Goal: Task Accomplishment & Management: Manage account settings

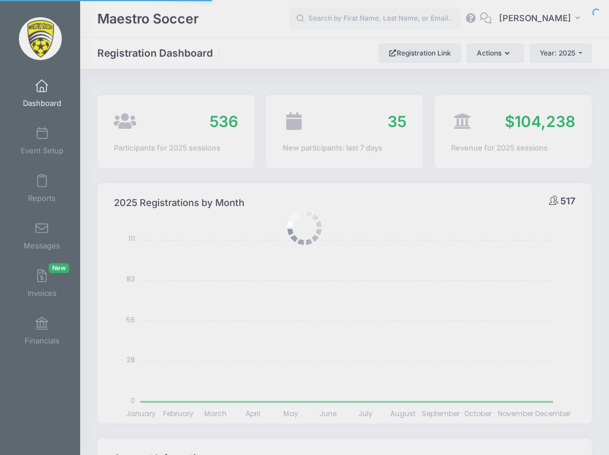
select select
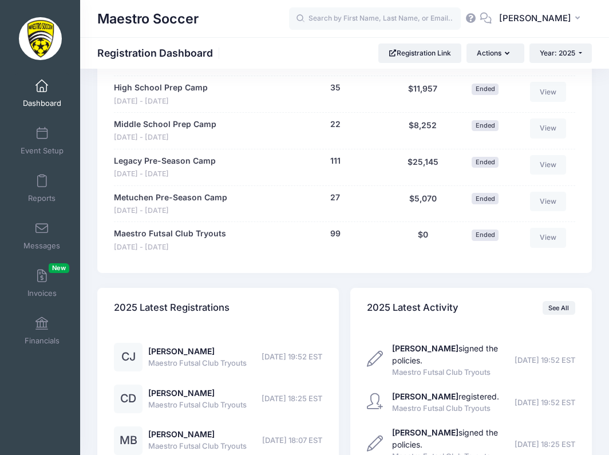
scroll to position [1250, 0]
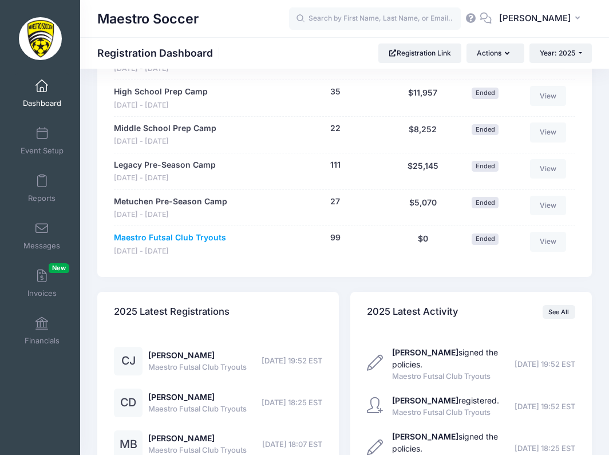
click at [194, 232] on link "Maestro Futsal Club Tryouts" at bounding box center [170, 238] width 112 height 12
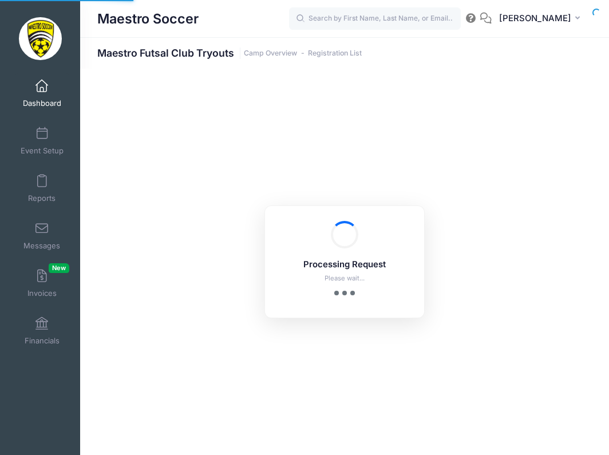
select select "10"
click at [42, 139] on span at bounding box center [42, 134] width 0 height 13
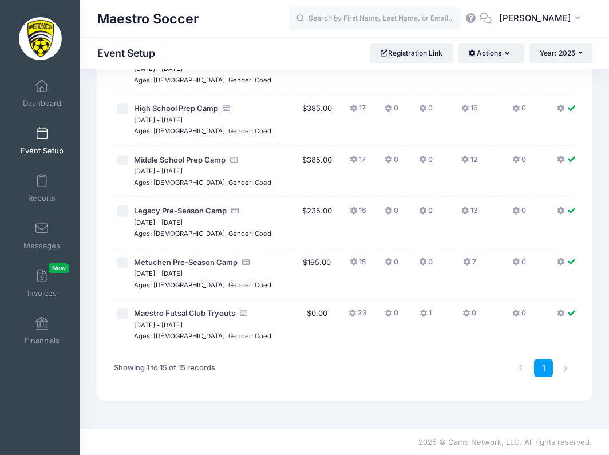
scroll to position [686, 0]
click at [178, 309] on span "Maestro Futsal Club Tryouts" at bounding box center [184, 313] width 101 height 9
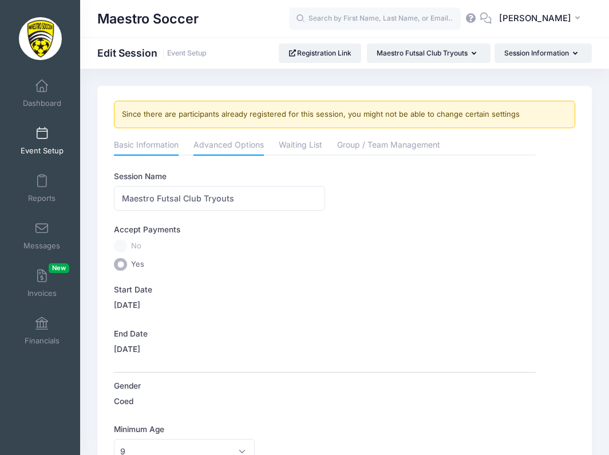
click at [224, 147] on link "Advanced Options" at bounding box center [229, 146] width 70 height 21
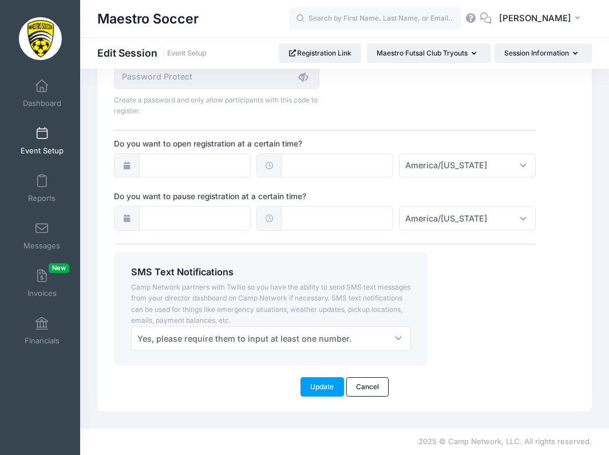
scroll to position [949, 0]
click at [42, 139] on span at bounding box center [42, 134] width 0 height 13
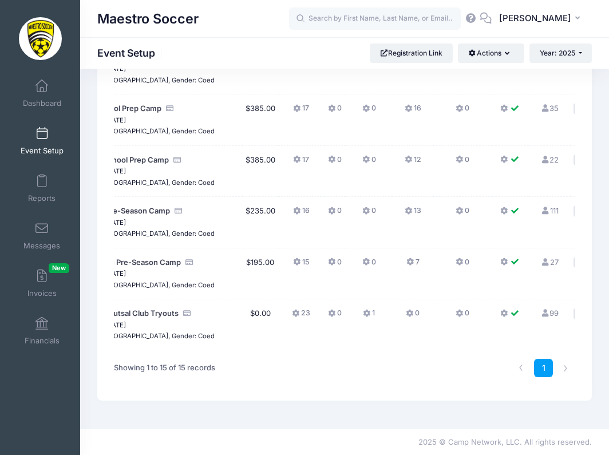
scroll to position [0, 56]
click at [515, 321] on link "Edit Session" at bounding box center [519, 328] width 104 height 22
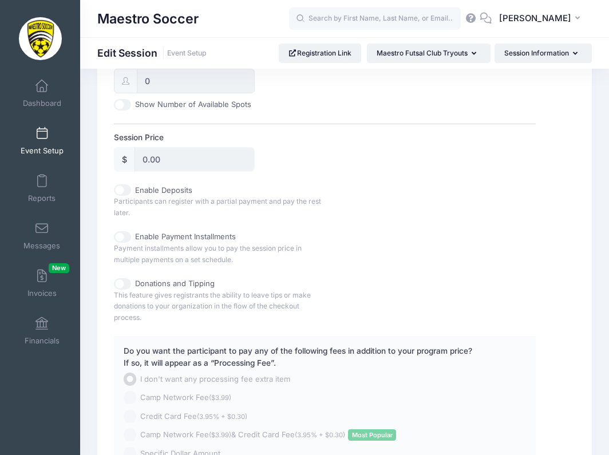
scroll to position [603, 0]
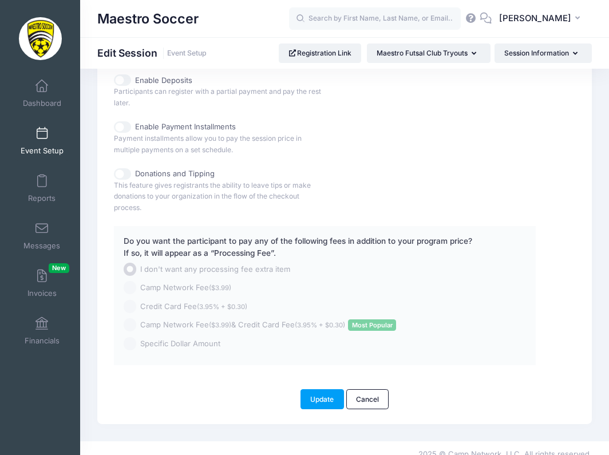
click at [39, 143] on link "Event Setup" at bounding box center [42, 141] width 54 height 40
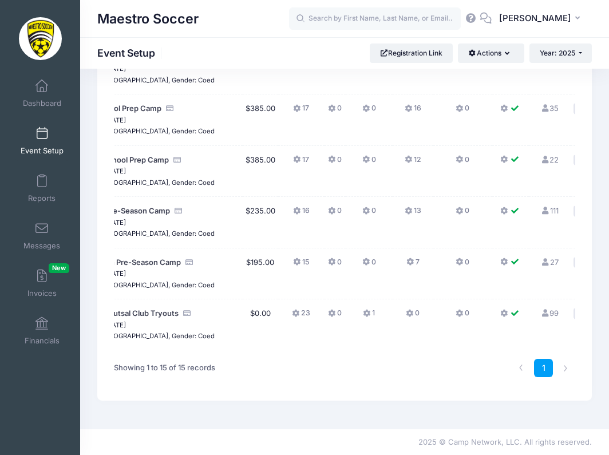
scroll to position [0, 56]
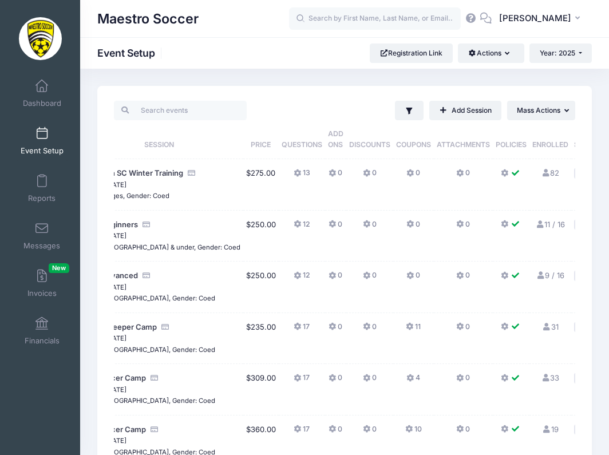
scroll to position [0, 0]
click at [539, 102] on button "... Mass Actions" at bounding box center [541, 110] width 68 height 19
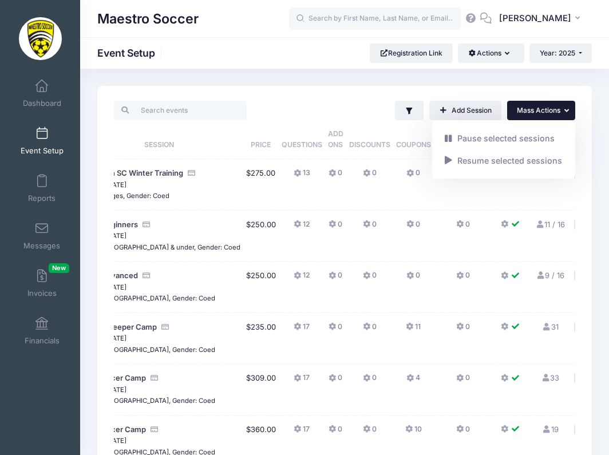
click at [539, 105] on button "... Mass Actions" at bounding box center [541, 110] width 68 height 19
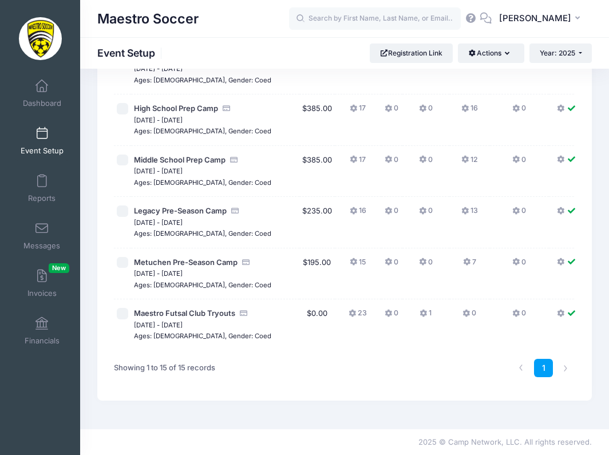
scroll to position [614, 0]
click at [125, 319] on input "checkbox" at bounding box center [122, 313] width 11 height 11
checkbox input "true"
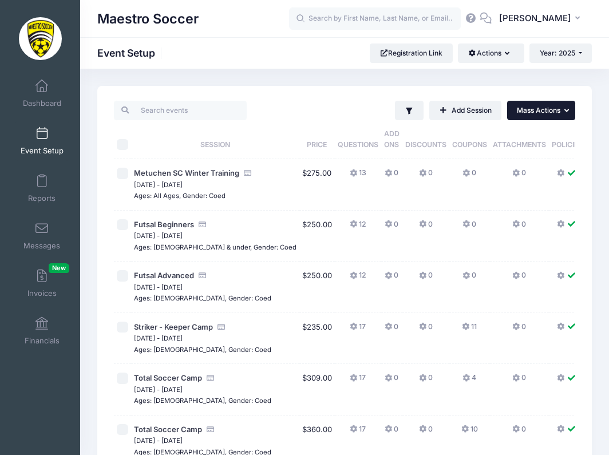
scroll to position [0, 0]
click at [552, 116] on button "... Mass Actions" at bounding box center [541, 110] width 68 height 19
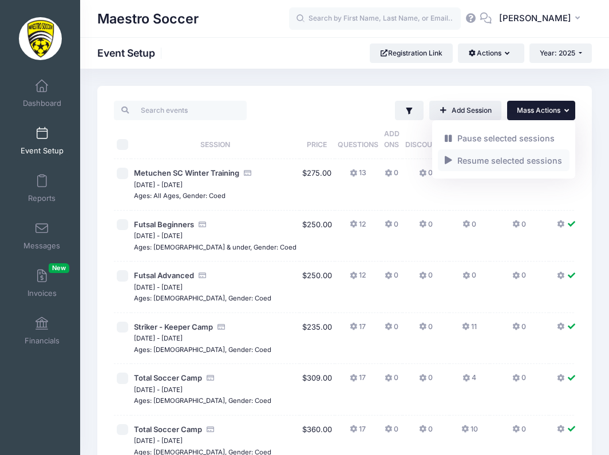
click at [538, 163] on link "Resume selected sessions" at bounding box center [504, 160] width 132 height 22
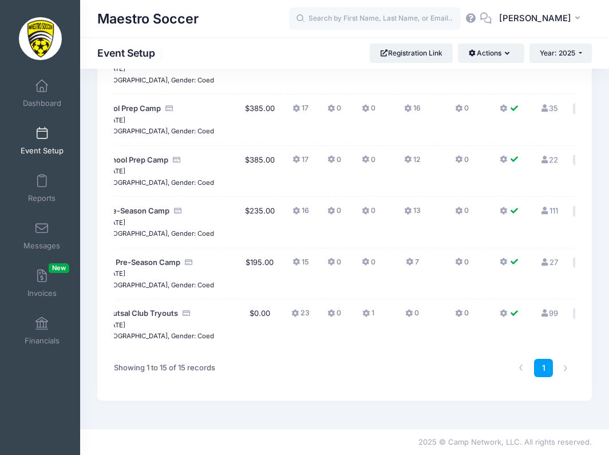
scroll to position [0, 56]
click at [434, 321] on td "0" at bounding box center [463, 324] width 59 height 51
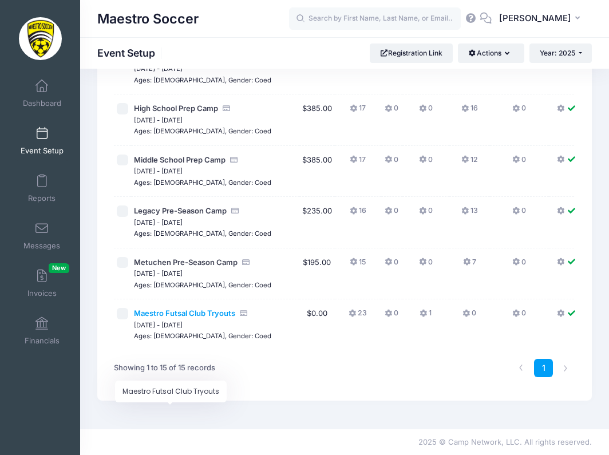
click at [194, 309] on span "Maestro Futsal Club Tryouts" at bounding box center [184, 313] width 101 height 9
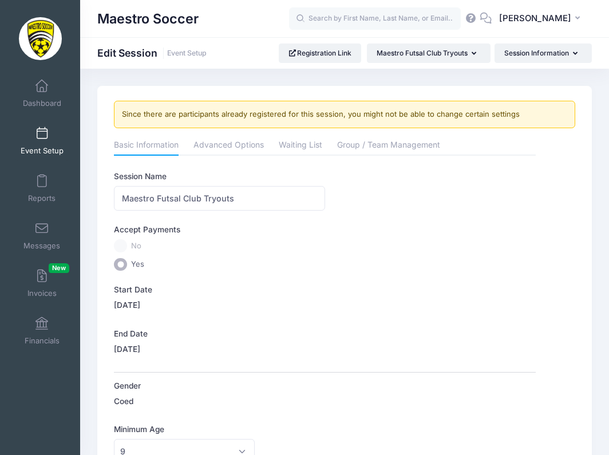
click at [42, 134] on span at bounding box center [42, 134] width 0 height 13
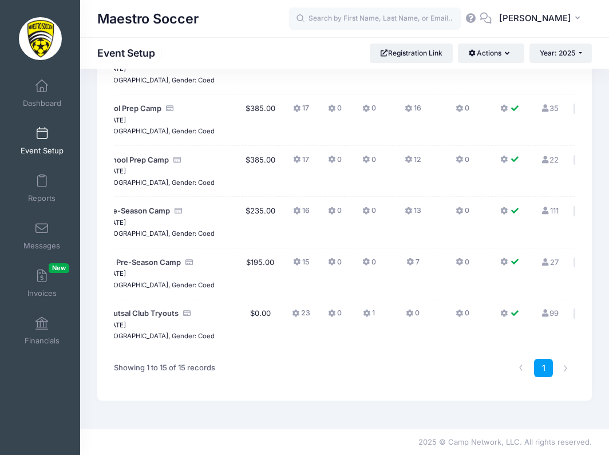
scroll to position [0, 56]
click at [541, 310] on icon at bounding box center [545, 313] width 9 height 7
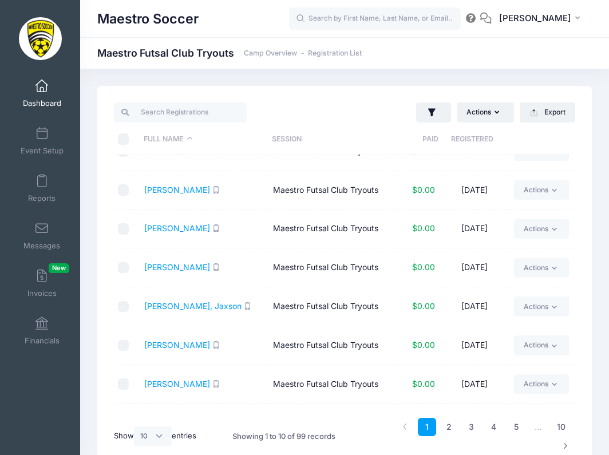
scroll to position [55, 0]
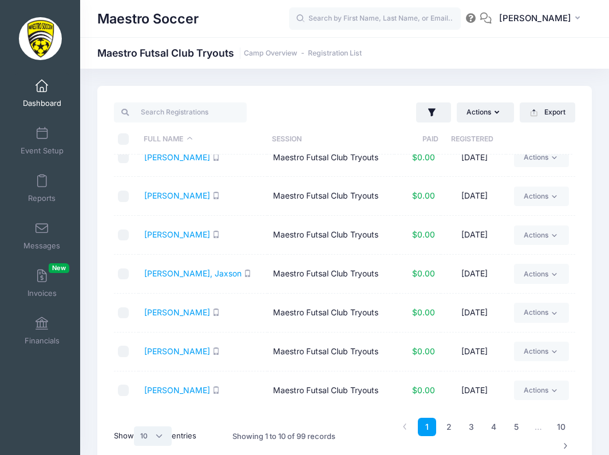
select select "-1"
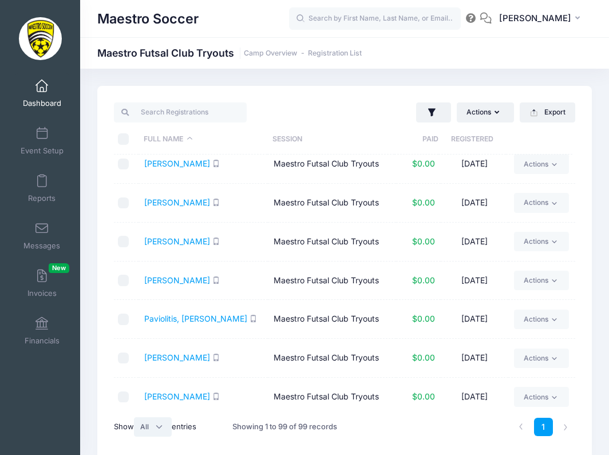
scroll to position [2279, 0]
click at [184, 198] on link "[PERSON_NAME]" at bounding box center [177, 203] width 66 height 10
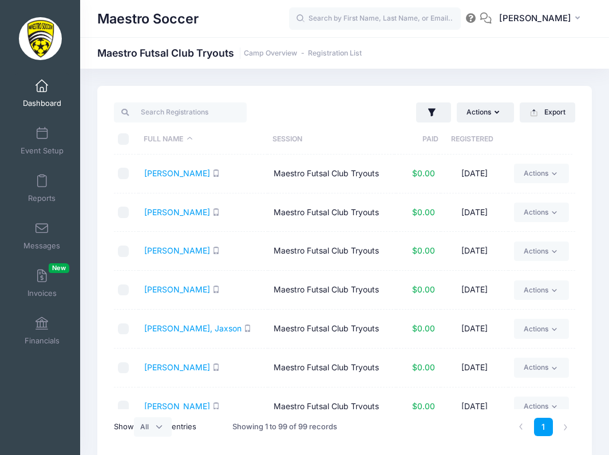
scroll to position [0, 0]
